Goal: Task Accomplishment & Management: Manage account settings

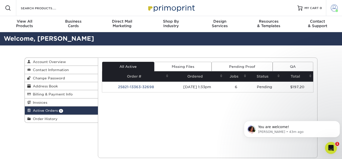
scroll to position [116, 0]
click at [331, 11] on span at bounding box center [334, 8] width 7 height 7
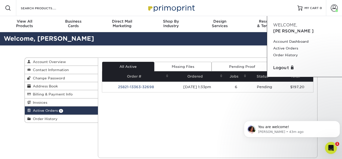
click at [63, 111] on link "Active Orders 1" at bounding box center [61, 110] width 73 height 8
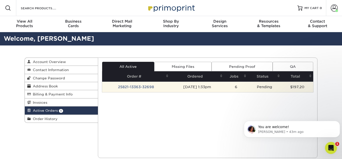
click at [125, 88] on td "25821-13363-32698" at bounding box center [136, 86] width 68 height 11
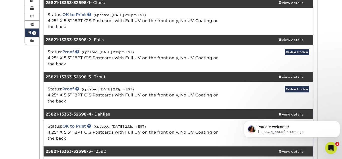
scroll to position [78, 0]
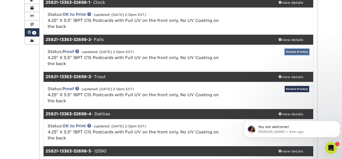
click at [293, 54] on link "Review Proof(s)" at bounding box center [297, 52] width 25 height 6
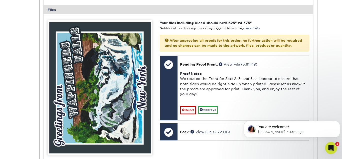
scroll to position [240, 0]
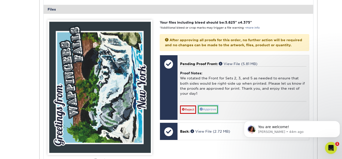
click at [215, 110] on link "Approve" at bounding box center [208, 109] width 20 height 8
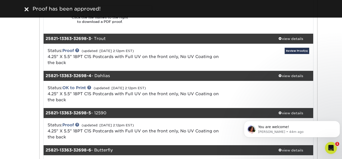
scroll to position [421, 0]
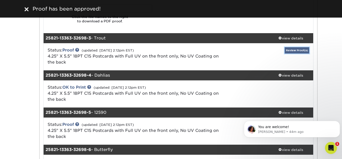
click at [301, 51] on link "Review Proof(s)" at bounding box center [297, 50] width 25 height 6
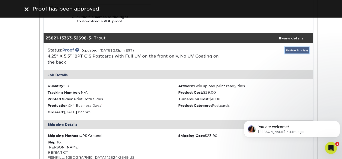
click at [292, 50] on link "Review Proof(s)" at bounding box center [297, 50] width 25 height 6
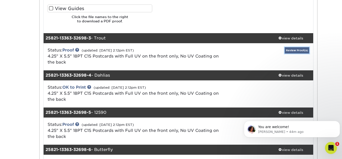
click at [292, 50] on link "Review Proof(s)" at bounding box center [297, 50] width 25 height 6
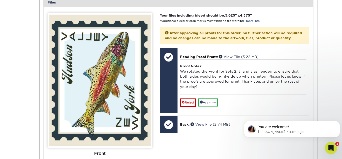
scroll to position [589, 0]
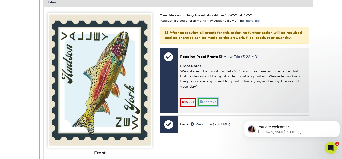
click at [213, 103] on link "Approve" at bounding box center [208, 102] width 20 height 8
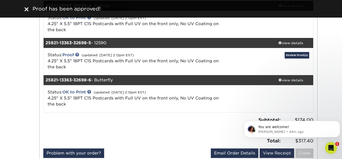
scroll to position [794, 0]
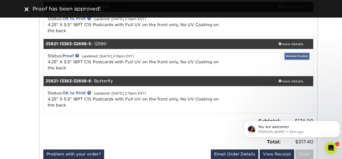
click at [292, 57] on link "Review Proof(s)" at bounding box center [297, 56] width 25 height 6
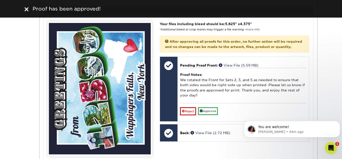
scroll to position [960, 0]
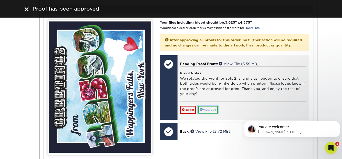
click at [213, 113] on link "Approve" at bounding box center [208, 109] width 20 height 8
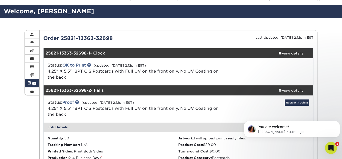
scroll to position [25, 0]
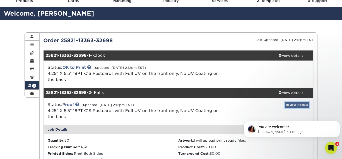
click at [300, 106] on link "Review Proof(s)" at bounding box center [297, 104] width 25 height 6
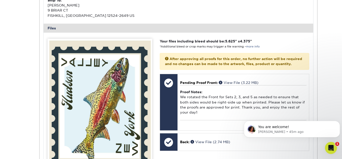
scroll to position [0, 0]
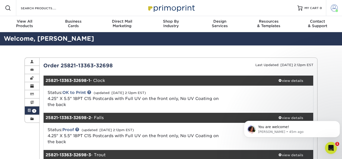
click at [336, 9] on span at bounding box center [334, 8] width 7 height 7
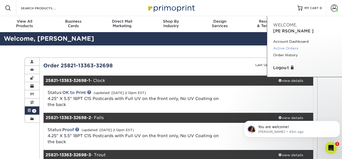
click at [295, 45] on link "Active Orders" at bounding box center [304, 48] width 63 height 7
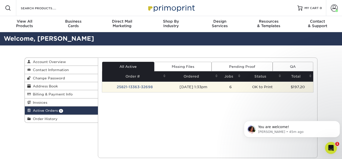
click at [140, 88] on td "25821-13363-32698" at bounding box center [134, 86] width 65 height 11
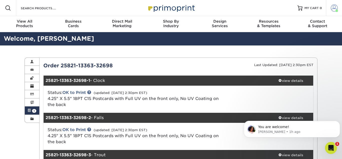
click at [336, 10] on span at bounding box center [337, 11] width 3 height 3
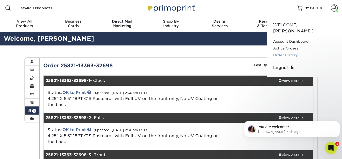
click at [299, 52] on link "Order History" at bounding box center [304, 55] width 63 height 7
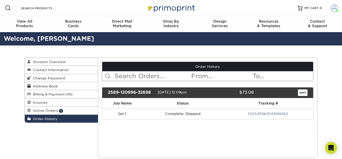
click at [334, 8] on span at bounding box center [334, 8] width 7 height 7
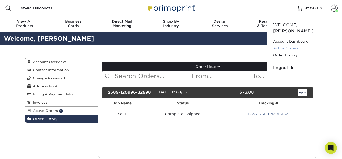
click at [294, 45] on link "Active Orders" at bounding box center [304, 48] width 63 height 7
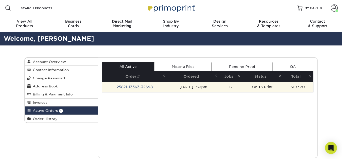
click at [145, 87] on td "25821-13363-32698" at bounding box center [134, 86] width 65 height 11
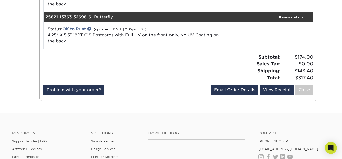
scroll to position [249, 0]
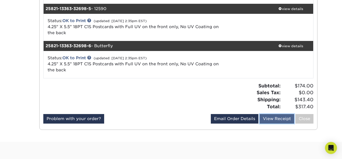
click at [282, 117] on link "View Receipt" at bounding box center [277, 119] width 35 height 10
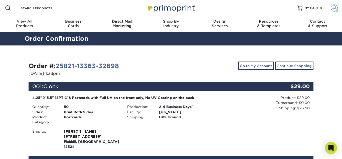
click at [334, 6] on span at bounding box center [334, 8] width 7 height 7
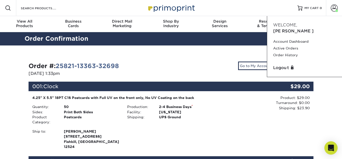
click at [333, 148] on icon "Open Intercom Messenger" at bounding box center [331, 147] width 6 height 7
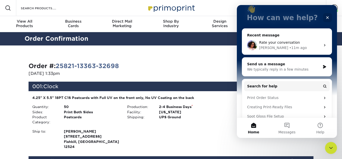
scroll to position [32, 0]
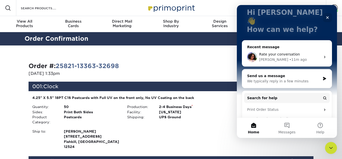
click at [295, 52] on span "Rate your conversation" at bounding box center [279, 54] width 41 height 4
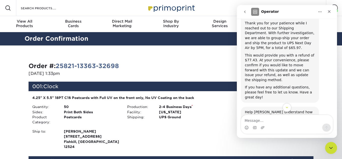
scroll to position [234, 0]
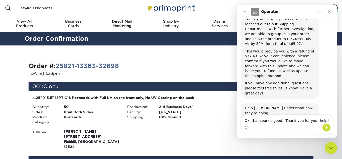
type textarea "Ok, that sounds good. Thank you for your help!"
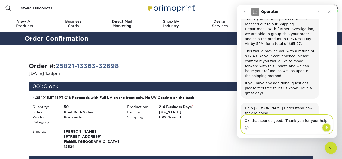
click at [326, 127] on icon "Send a message…" at bounding box center [326, 127] width 3 height 3
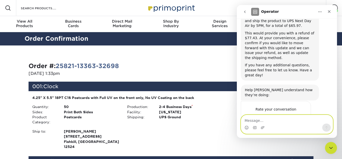
scroll to position [253, 0]
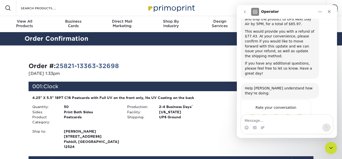
click at [211, 68] on div "Go to My Account Continue Shopping" at bounding box center [244, 69] width 146 height 16
click at [331, 150] on icon "Close Intercom Messenger" at bounding box center [330, 147] width 6 height 6
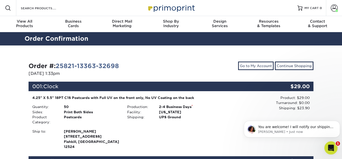
scroll to position [0, 0]
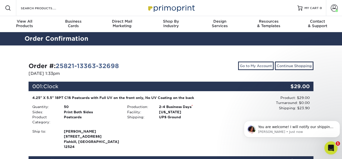
click at [332, 148] on icon "Open Intercom Messenger" at bounding box center [330, 147] width 8 height 8
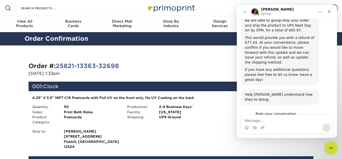
scroll to position [289, 0]
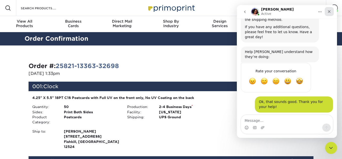
click at [330, 12] on icon "Close" at bounding box center [329, 12] width 4 height 4
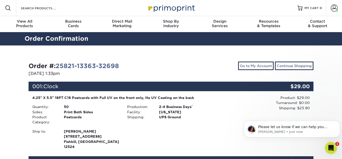
scroll to position [0, 0]
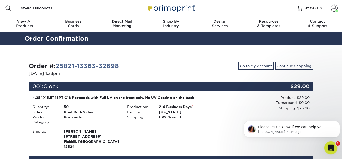
click at [332, 149] on icon "Open Intercom Messenger" at bounding box center [330, 147] width 8 height 8
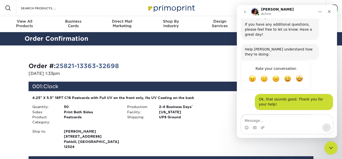
scroll to position [313, 0]
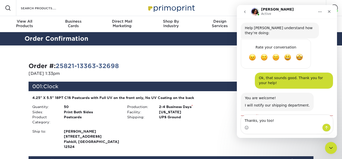
type textarea "Thanks, you too!"
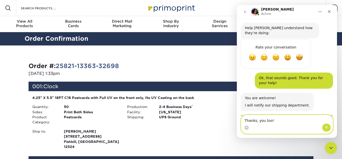
click at [326, 129] on icon "Send a message…" at bounding box center [327, 127] width 4 height 4
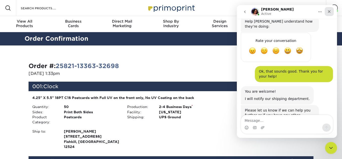
click at [329, 11] on icon "Close" at bounding box center [329, 12] width 4 height 4
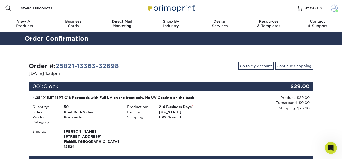
click at [334, 9] on span at bounding box center [334, 8] width 7 height 7
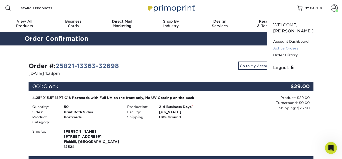
click at [293, 45] on link "Active Orders" at bounding box center [304, 48] width 63 height 7
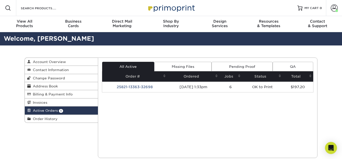
click at [183, 67] on link "Missing Files" at bounding box center [182, 67] width 57 height 10
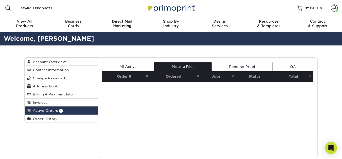
click at [219, 65] on link "Pending Proof" at bounding box center [242, 67] width 61 height 10
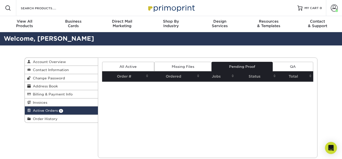
click at [286, 64] on link "QA" at bounding box center [293, 67] width 41 height 10
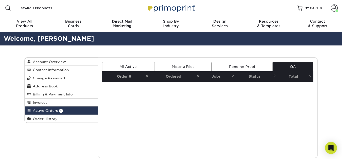
click at [120, 66] on link "All Active" at bounding box center [128, 67] width 52 height 10
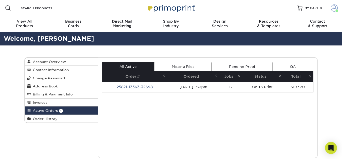
click at [336, 11] on span at bounding box center [337, 11] width 3 height 3
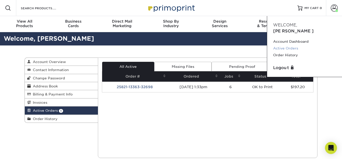
click at [305, 45] on link "Active Orders" at bounding box center [304, 48] width 63 height 7
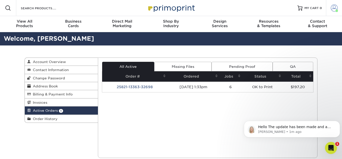
click at [334, 9] on span at bounding box center [334, 8] width 7 height 7
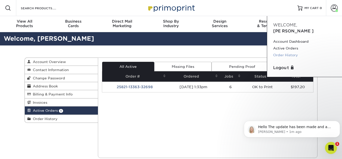
click at [300, 52] on link "Order History" at bounding box center [304, 55] width 63 height 7
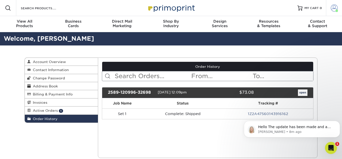
click at [335, 10] on span at bounding box center [334, 8] width 7 height 7
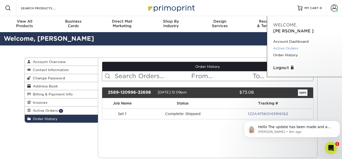
click at [291, 45] on link "Active Orders" at bounding box center [304, 48] width 63 height 7
